Goal: Understand site structure: Grasp the organization and layout of the website

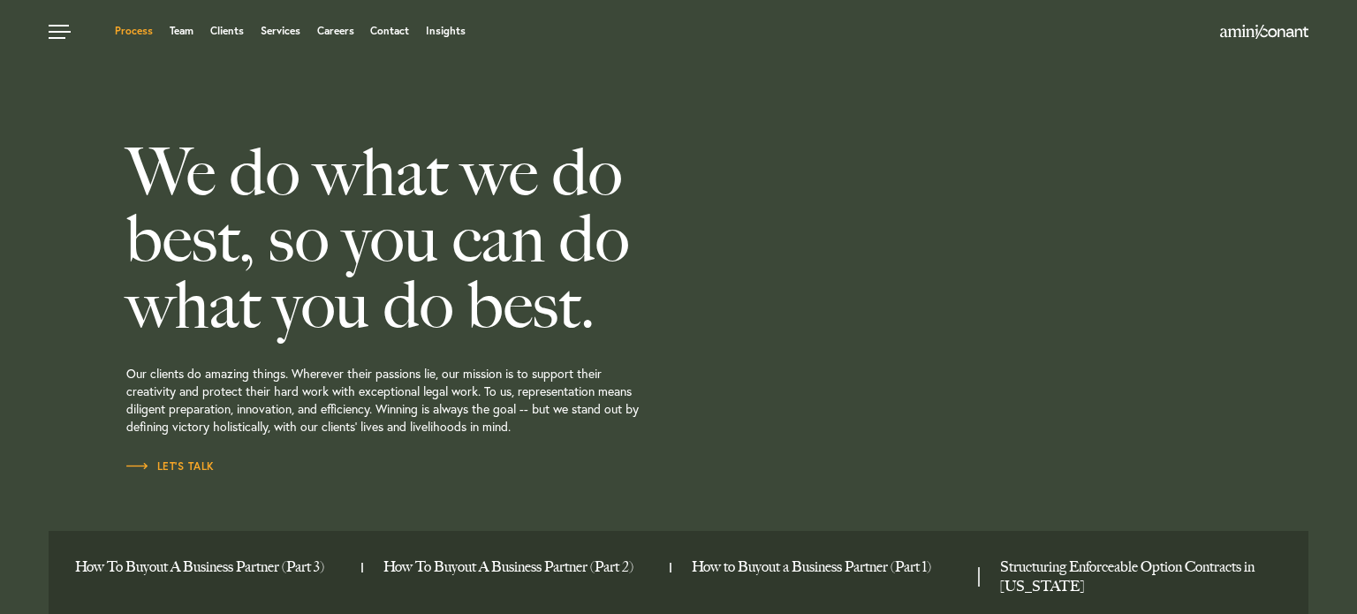
click at [138, 30] on link "Process" at bounding box center [134, 31] width 38 height 11
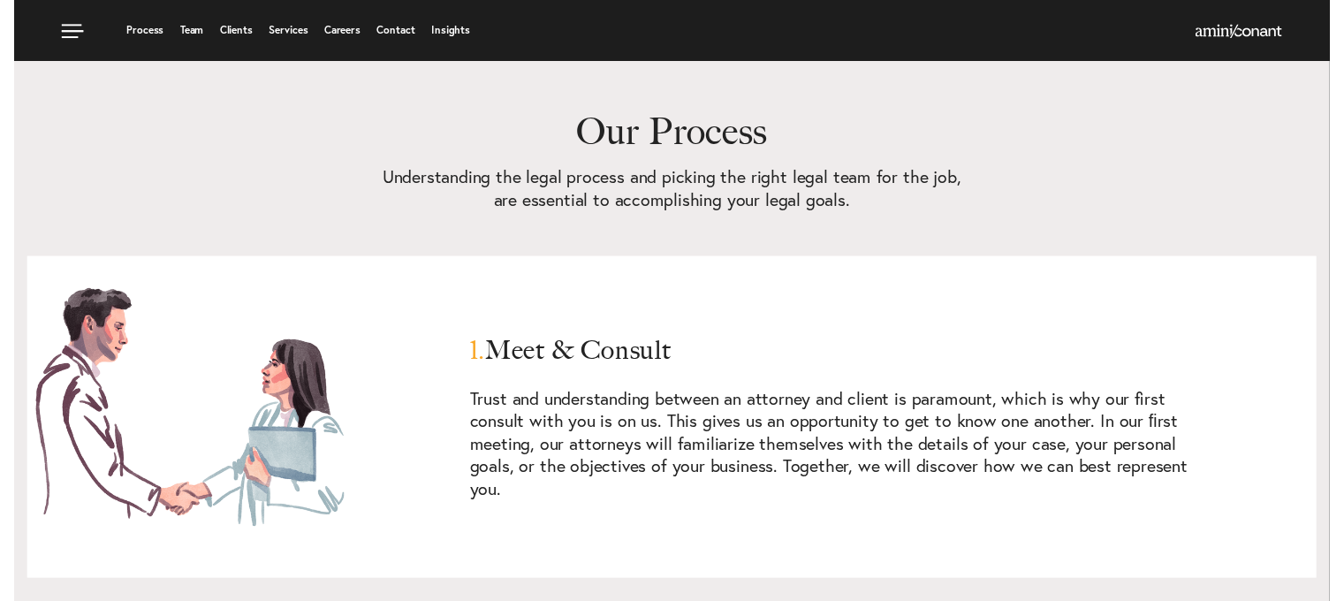
scroll to position [530, 0]
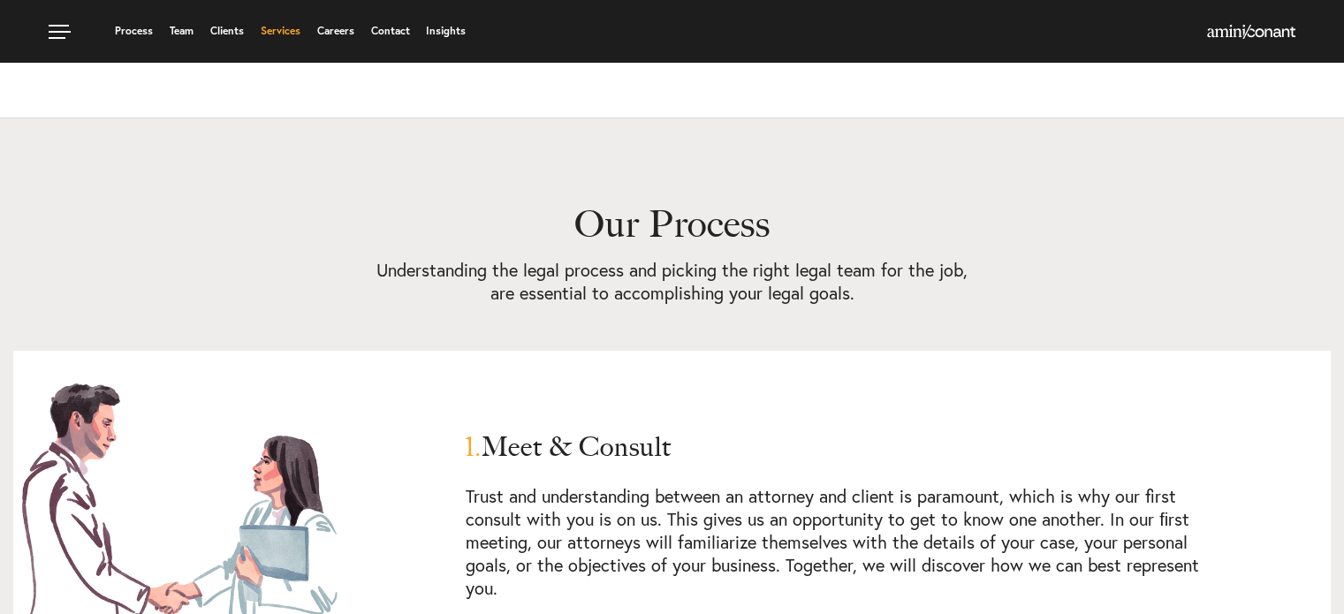
click at [279, 29] on link "Services" at bounding box center [281, 31] width 40 height 11
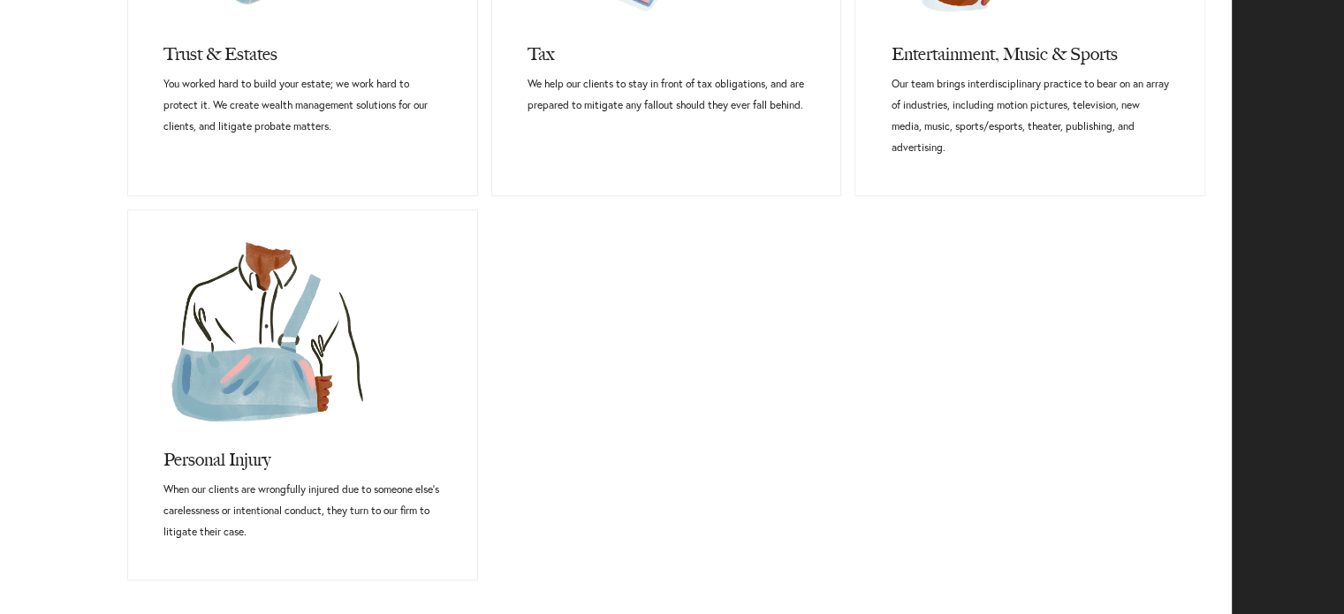
scroll to position [1413, 0]
